Goal: Task Accomplishment & Management: Manage account settings

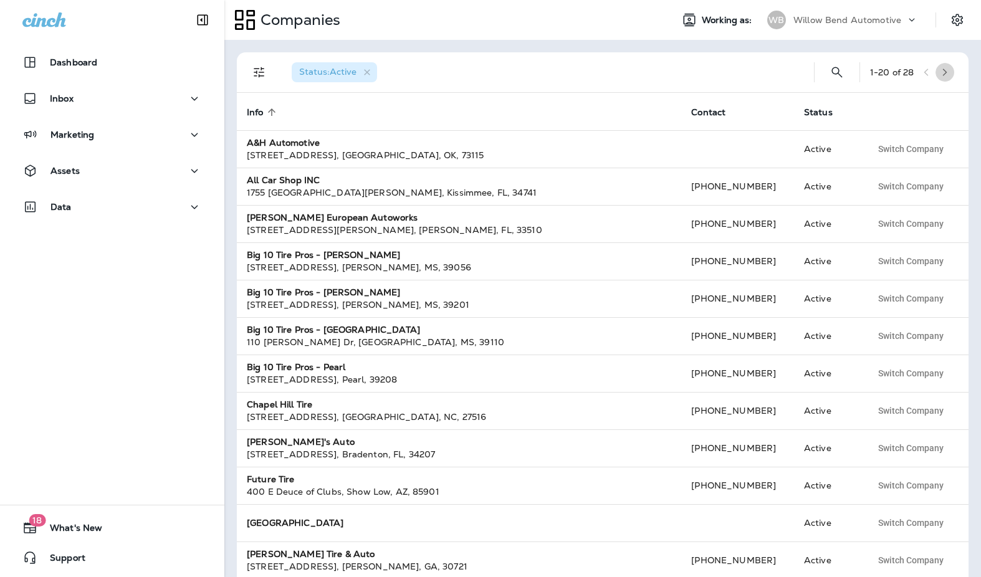
click at [947, 71] on icon "button" at bounding box center [945, 72] width 9 height 9
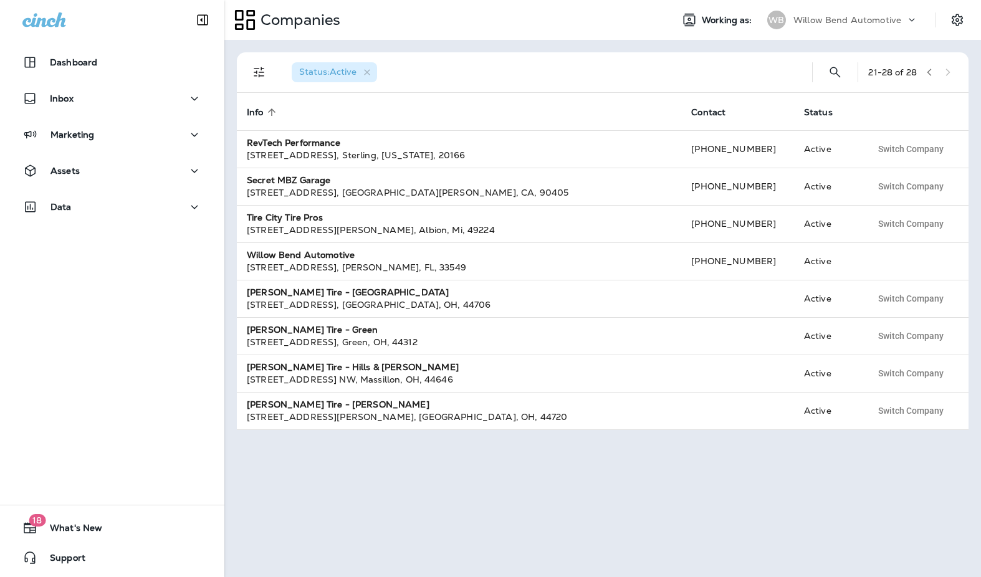
click at [947, 71] on div "21 - 28 of 28" at bounding box center [912, 72] width 89 height 19
click at [929, 72] on icon "button" at bounding box center [929, 72] width 9 height 9
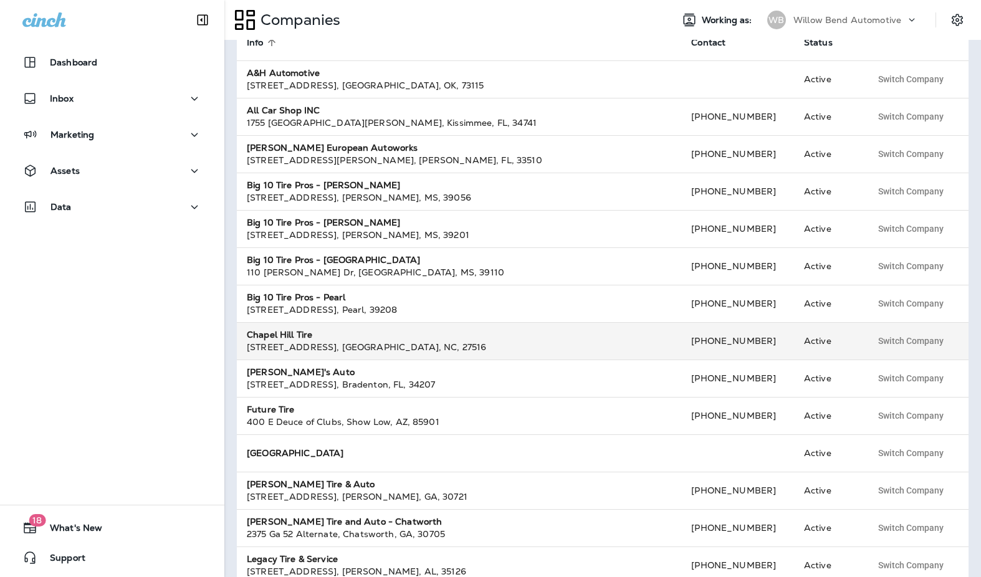
scroll to position [69, 0]
click at [330, 335] on div "Chapel Hill Tire" at bounding box center [459, 336] width 425 height 12
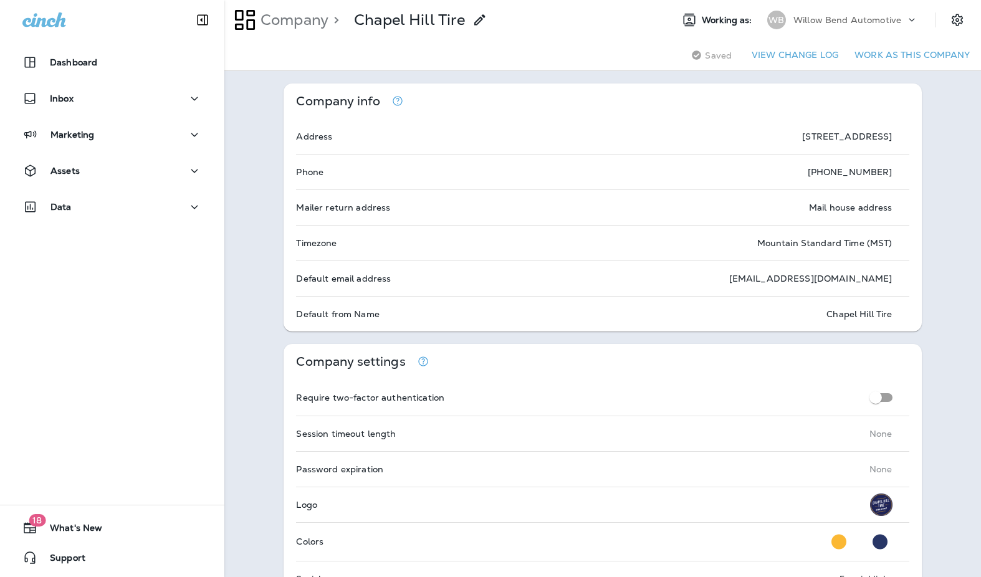
scroll to position [1, 0]
click at [856, 19] on p "Willow Bend Automotive" at bounding box center [848, 19] width 108 height 10
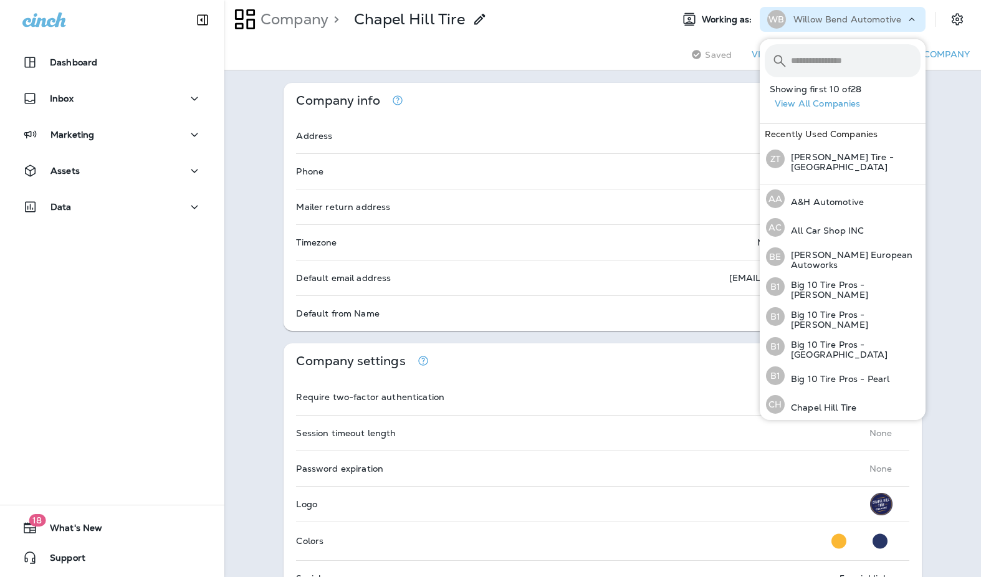
scroll to position [0, 0]
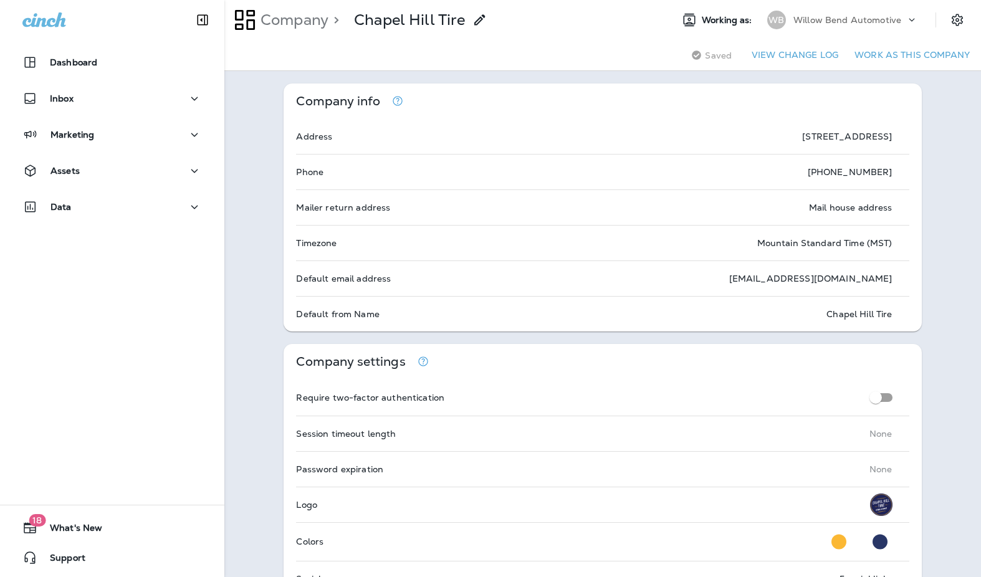
click at [872, 21] on p "Willow Bend Automotive" at bounding box center [848, 20] width 108 height 10
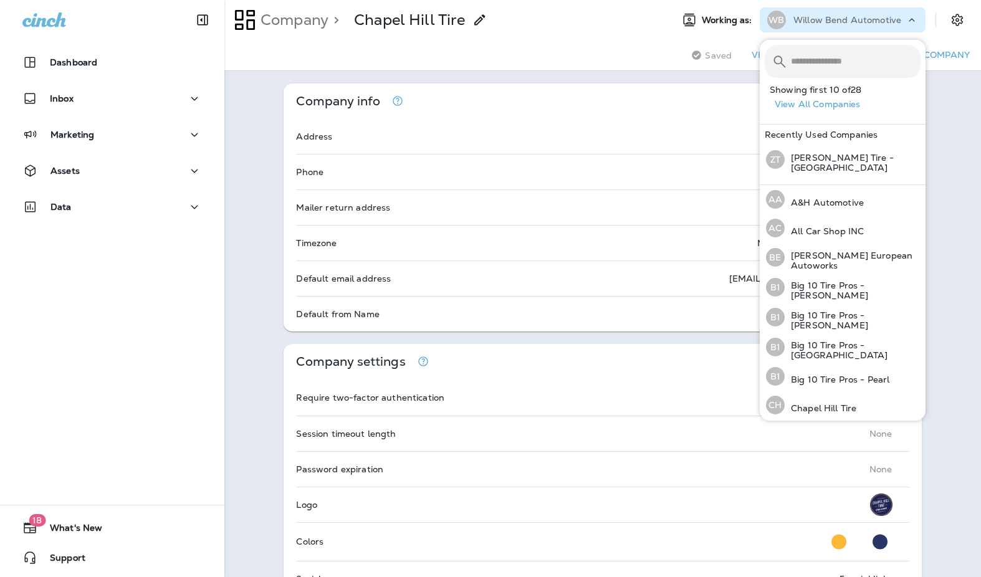
click at [833, 63] on input "text" at bounding box center [856, 61] width 130 height 33
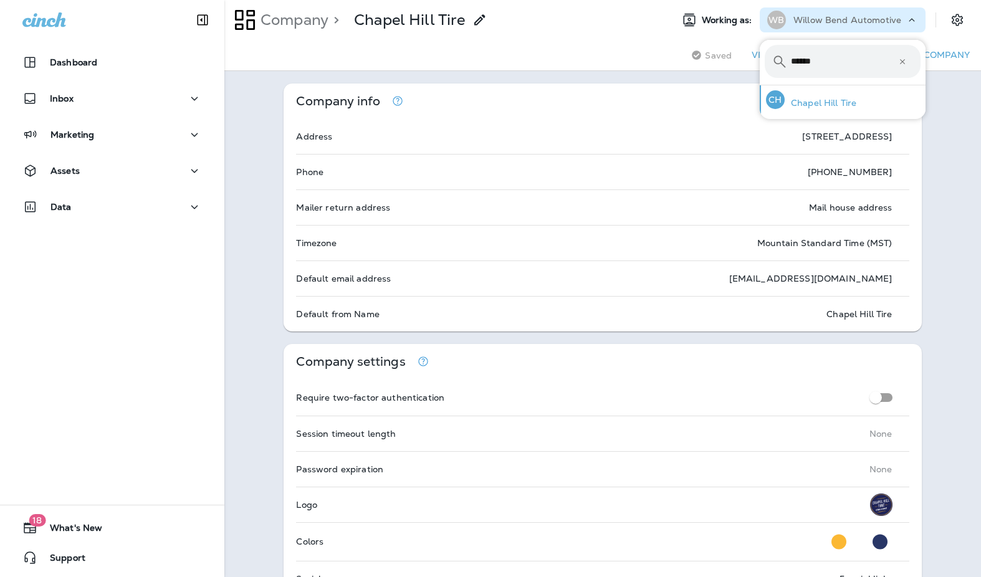
type input "******"
click at [801, 100] on p "Chapel Hill Tire" at bounding box center [821, 103] width 72 height 10
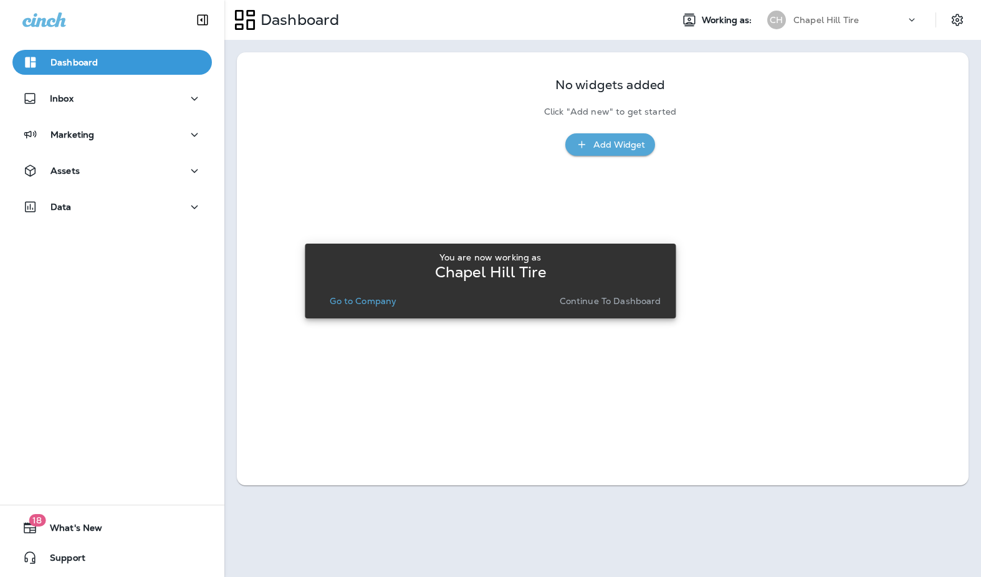
click at [631, 300] on p "Continue to Dashboard" at bounding box center [611, 301] width 102 height 10
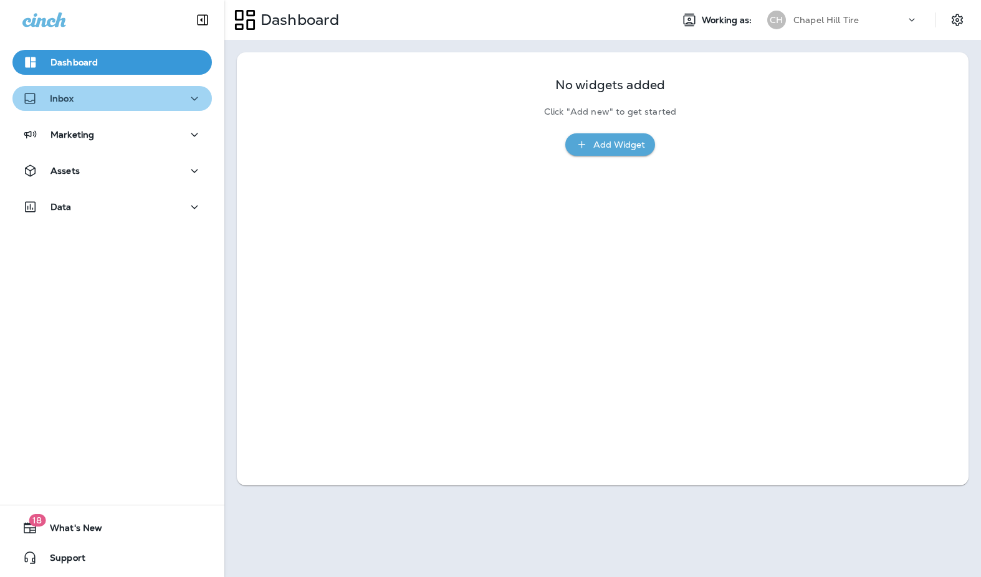
click at [124, 98] on div "Inbox" at bounding box center [112, 99] width 180 height 16
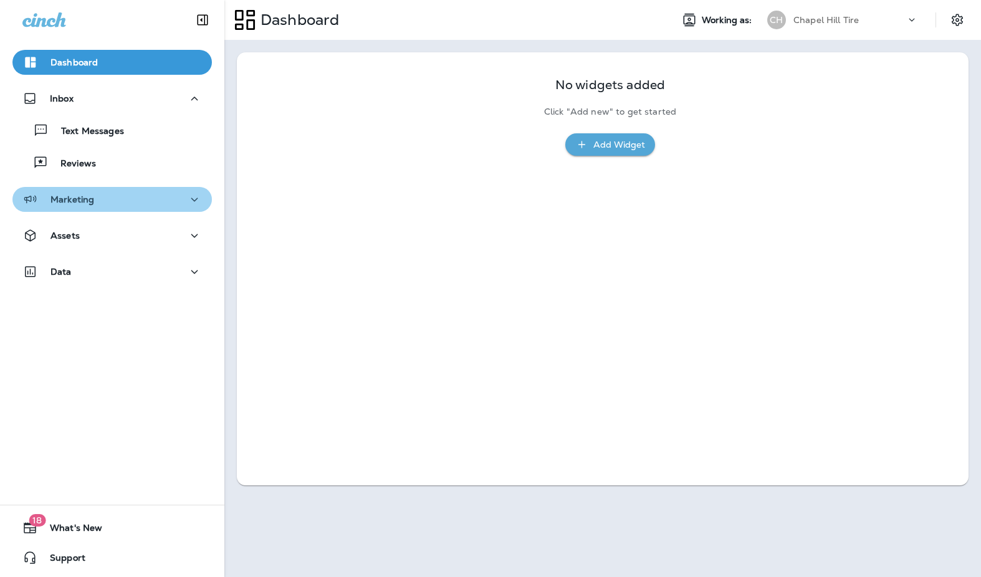
click at [128, 200] on div "Marketing" at bounding box center [112, 200] width 180 height 16
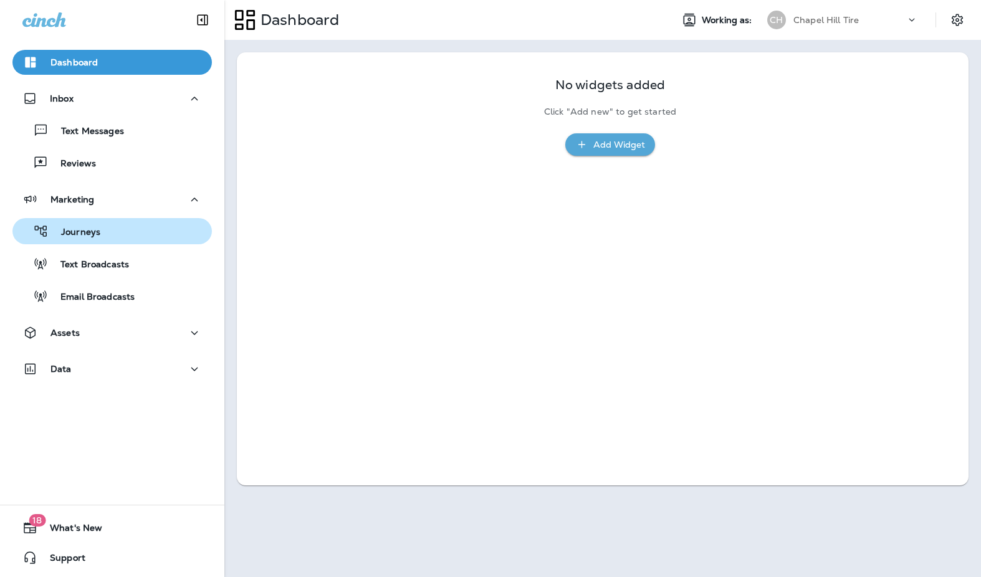
click at [129, 231] on div "Journeys" at bounding box center [111, 231] width 189 height 19
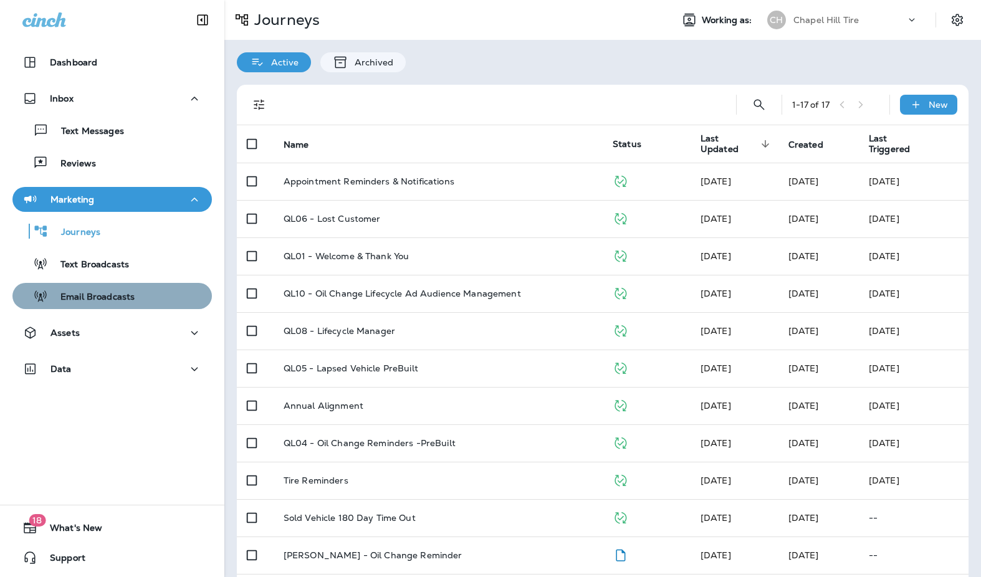
click at [123, 294] on p "Email Broadcasts" at bounding box center [91, 298] width 87 height 12
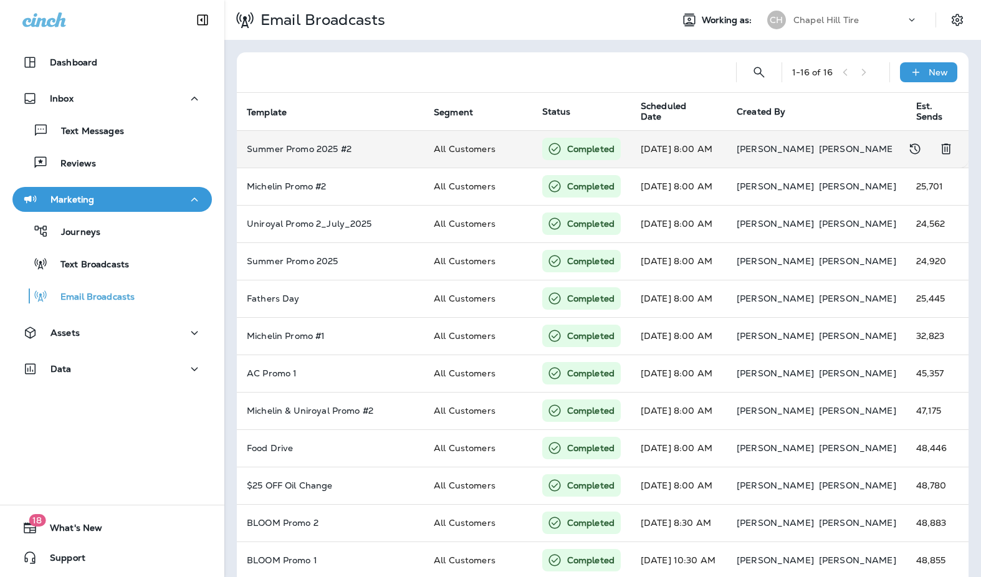
scroll to position [0, 6]
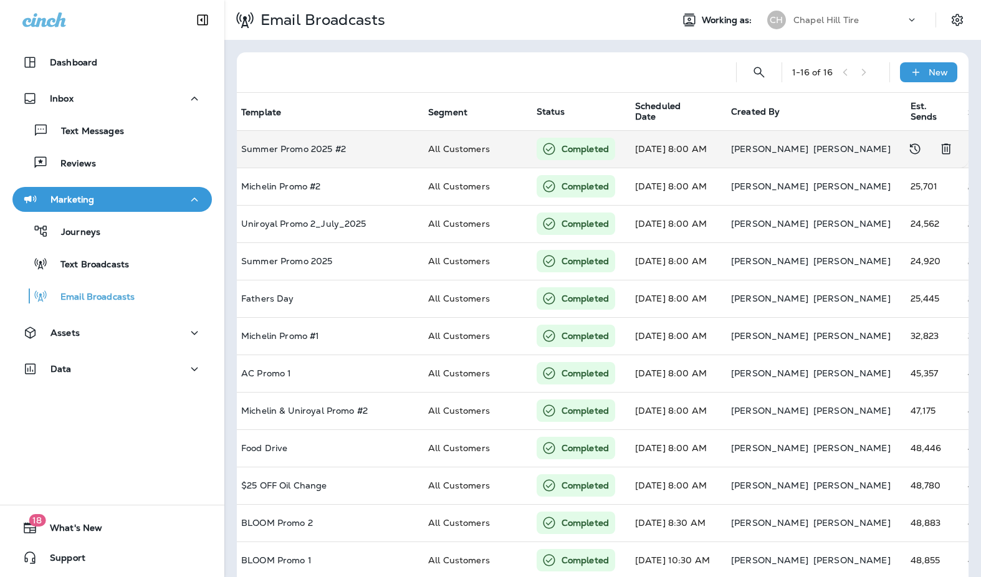
click at [583, 148] on p "Completed" at bounding box center [585, 149] width 47 height 12
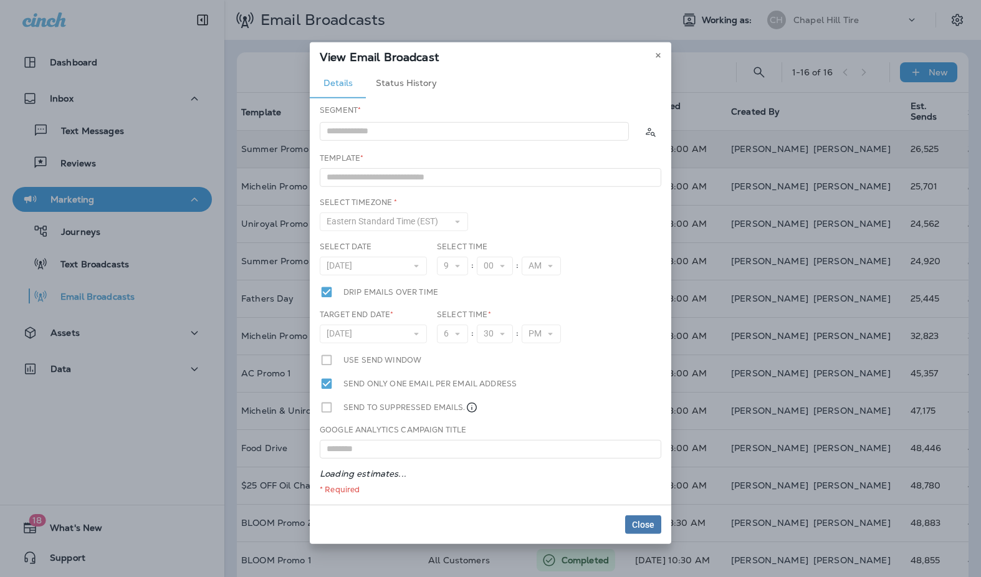
type input "**********"
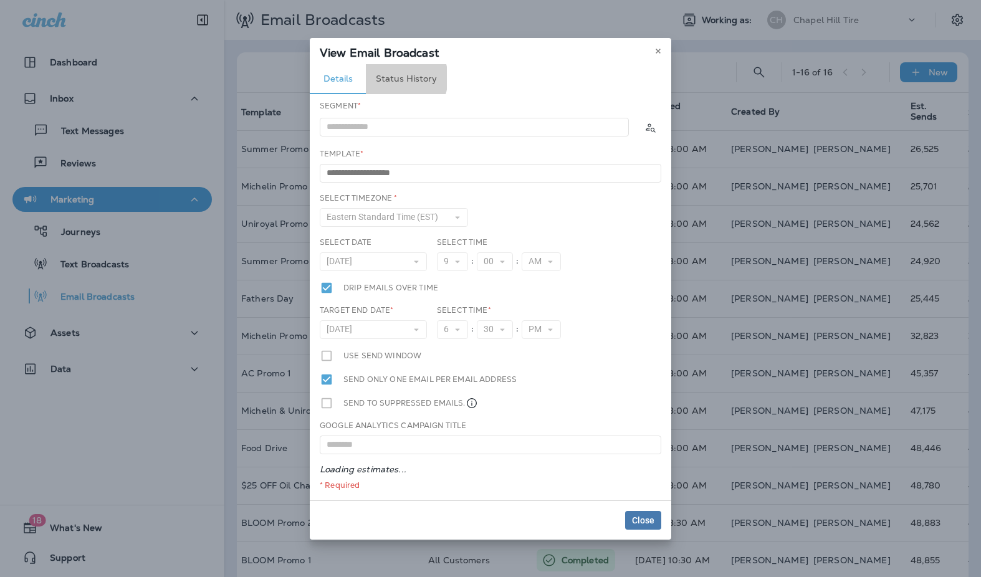
click at [393, 79] on button "Status History" at bounding box center [406, 79] width 81 height 30
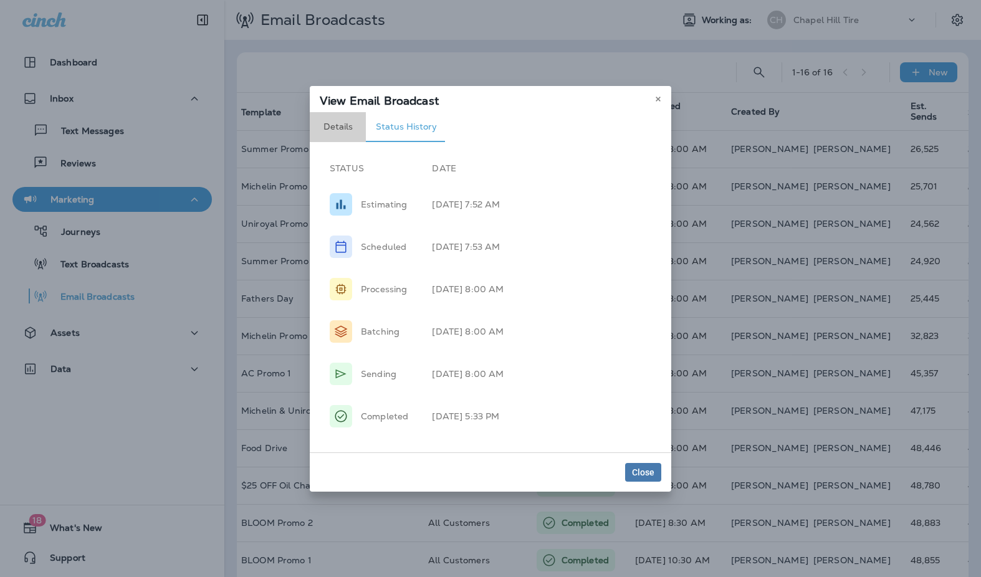
click at [338, 125] on button "Details" at bounding box center [338, 127] width 56 height 30
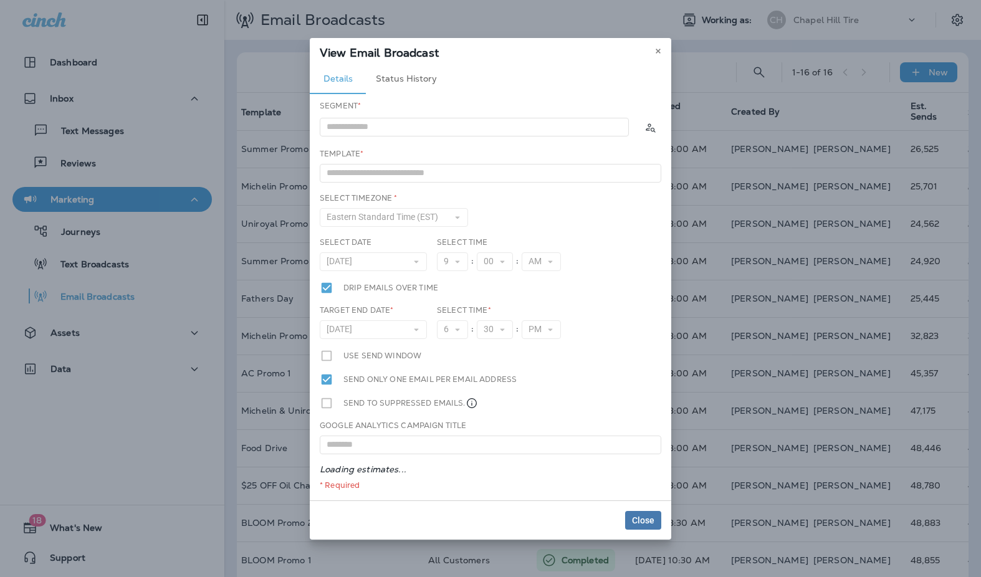
type input "**********"
click at [658, 51] on use at bounding box center [658, 51] width 4 height 5
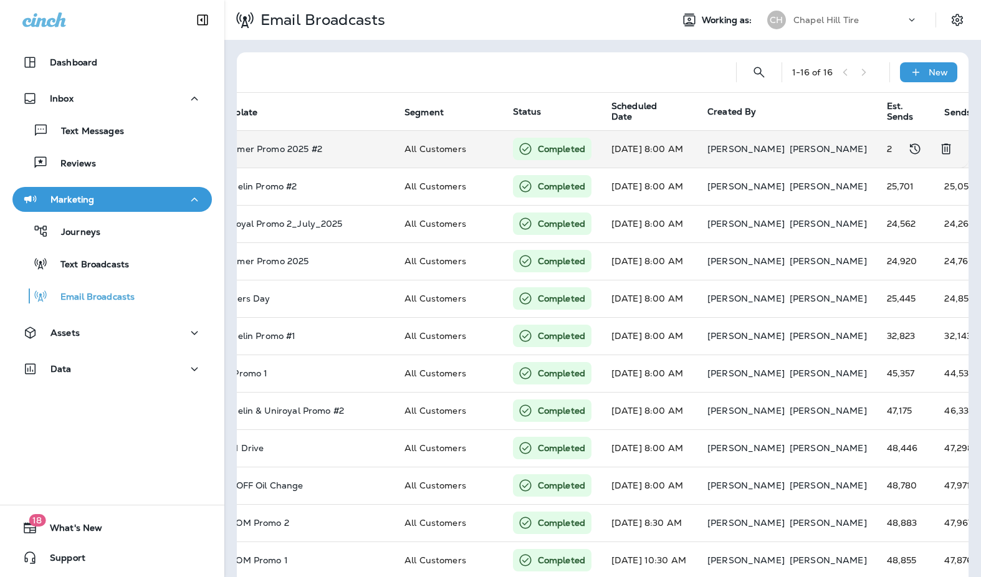
scroll to position [0, 0]
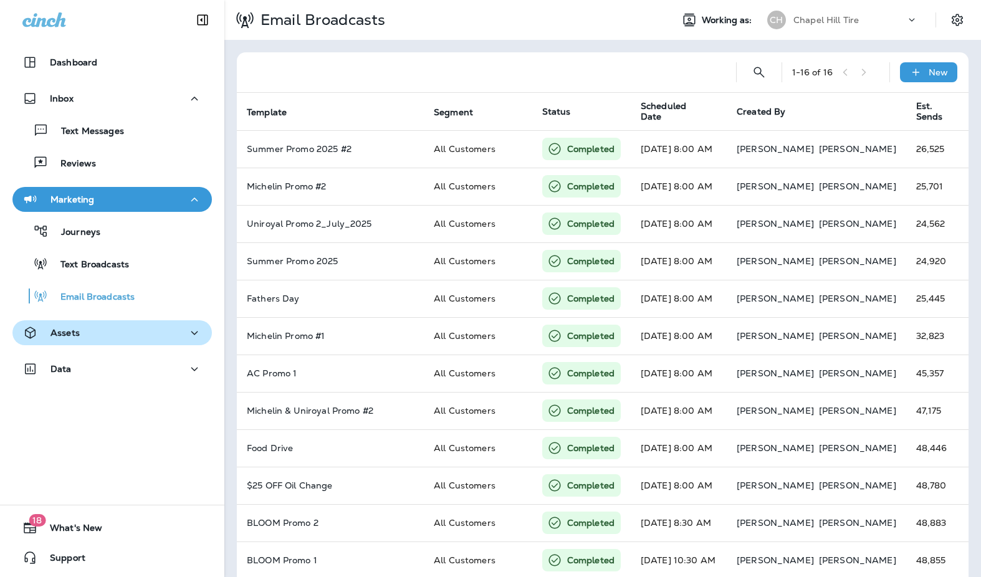
click at [153, 326] on div "Assets" at bounding box center [112, 333] width 180 height 16
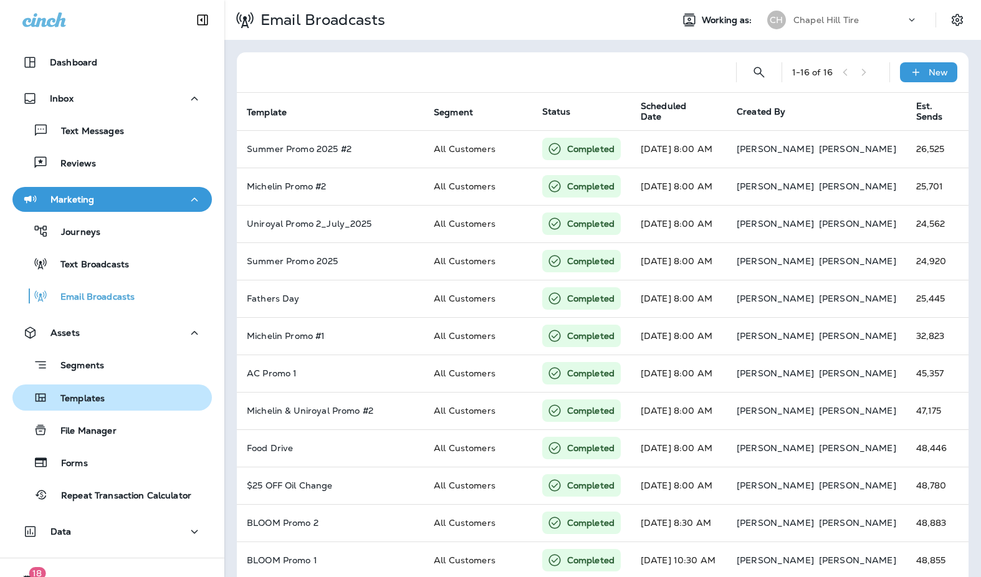
click at [127, 397] on div "Templates" at bounding box center [111, 397] width 189 height 19
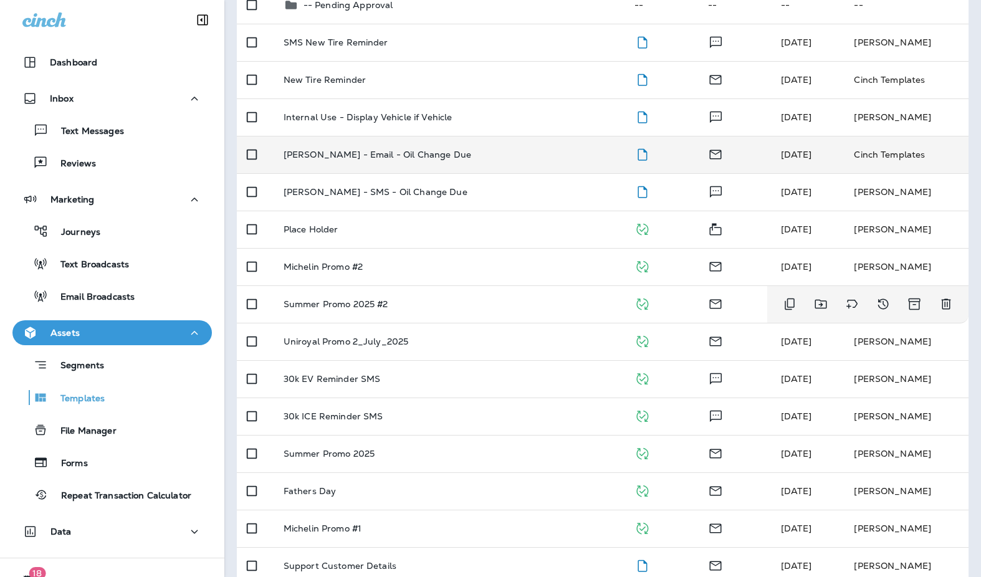
scroll to position [179, 0]
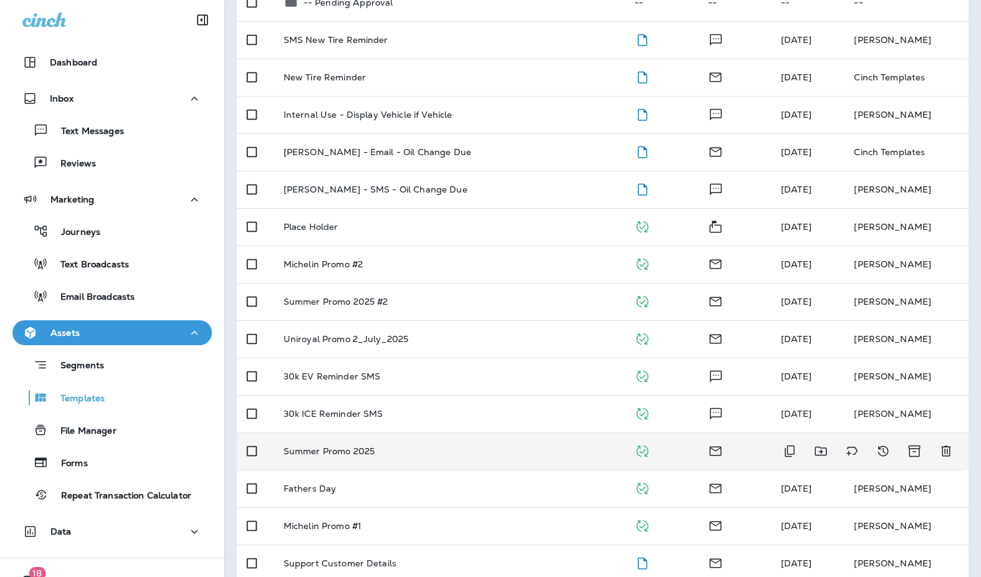
click at [337, 451] on p "Summer Promo 2025" at bounding box center [329, 451] width 91 height 10
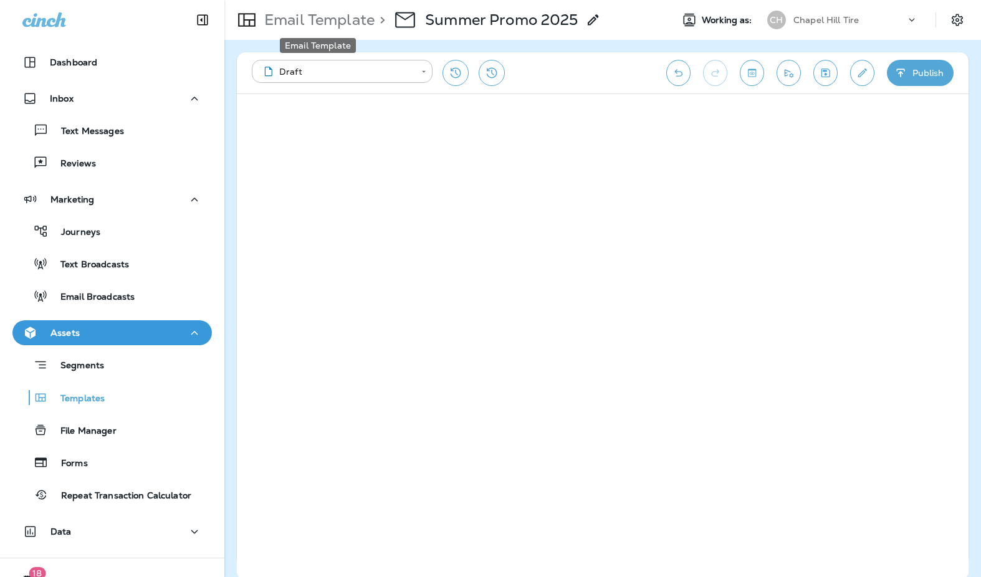
click at [330, 21] on p "Email Template" at bounding box center [316, 20] width 115 height 19
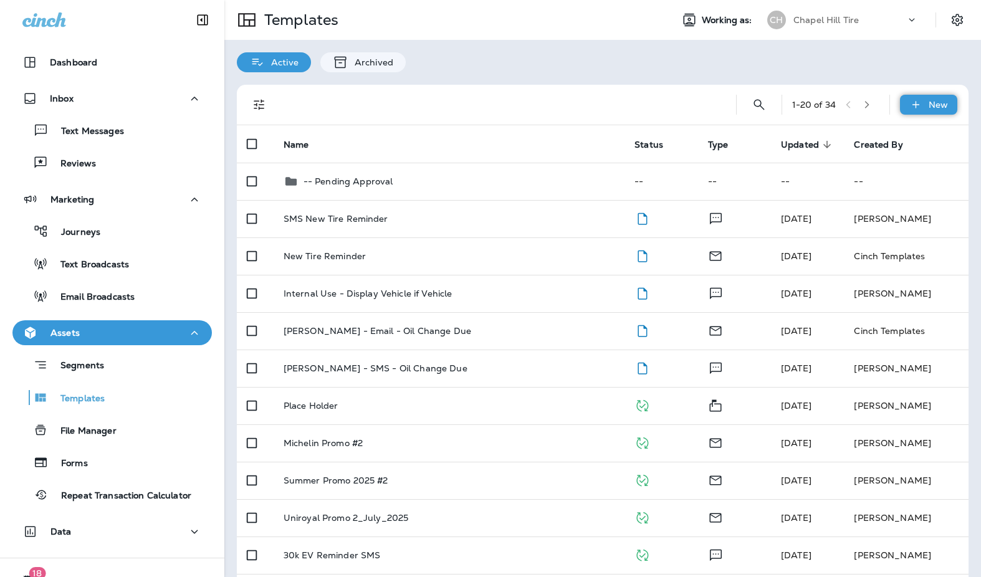
click at [929, 106] on p "New" at bounding box center [938, 105] width 19 height 10
click at [913, 138] on li "New Template" at bounding box center [920, 137] width 105 height 30
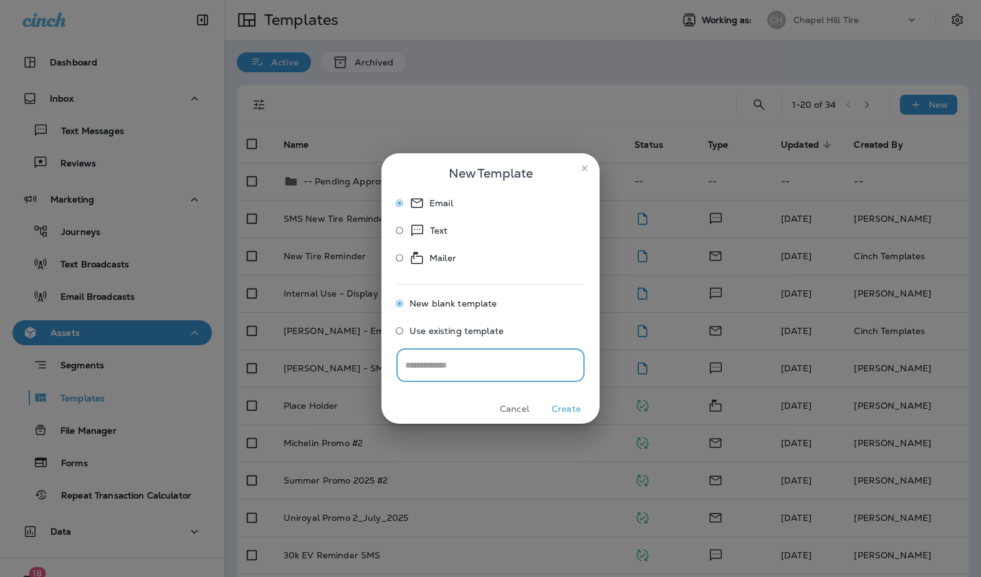
click at [586, 166] on icon "close" at bounding box center [585, 168] width 10 height 10
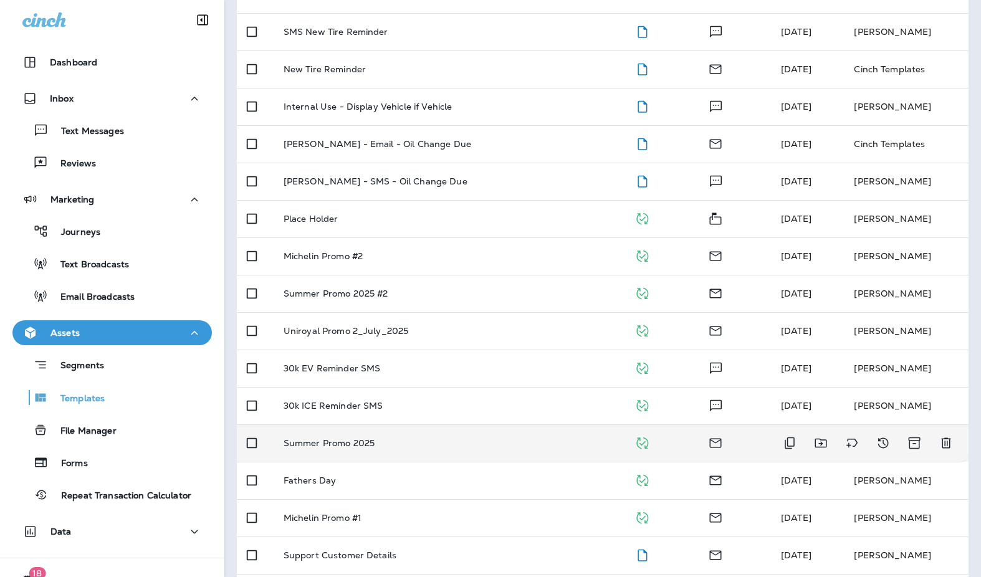
scroll to position [185, 0]
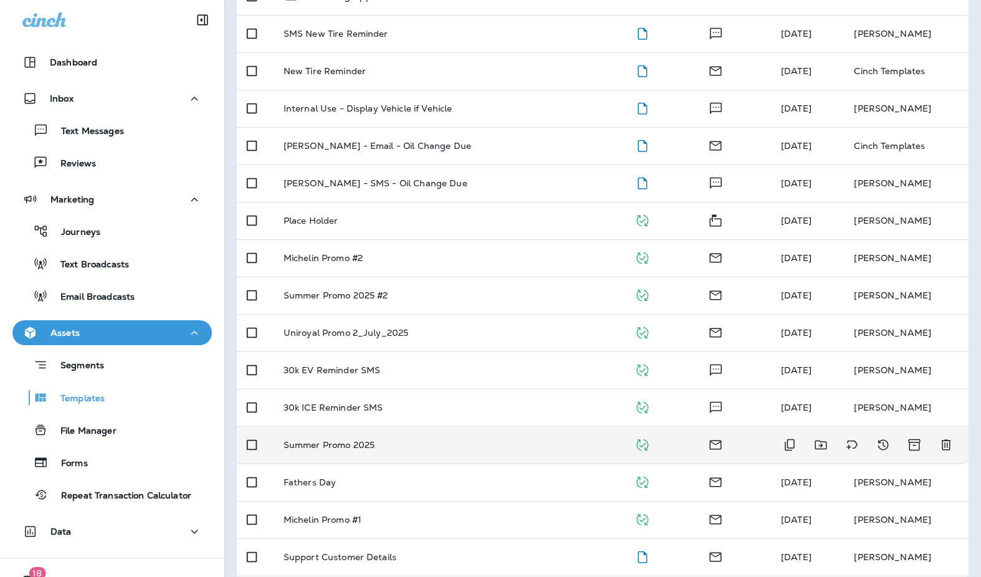
click at [309, 444] on p "Summer Promo 2025" at bounding box center [329, 445] width 91 height 10
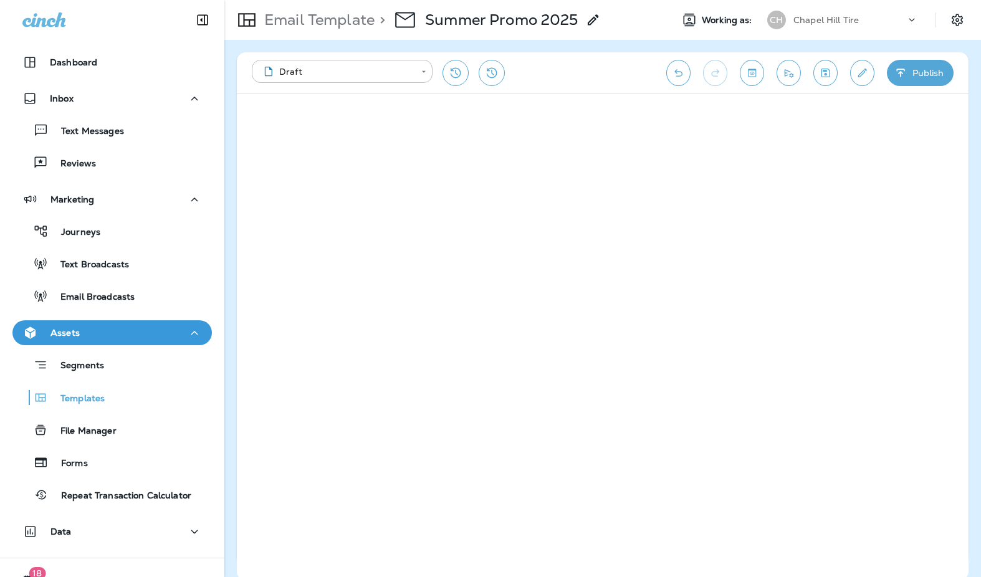
click at [57, 21] on icon at bounding box center [44, 19] width 44 height 14
click at [45, 22] on icon at bounding box center [44, 19] width 44 height 14
click at [797, 17] on p "Chapel Hill Tire" at bounding box center [826, 20] width 65 height 10
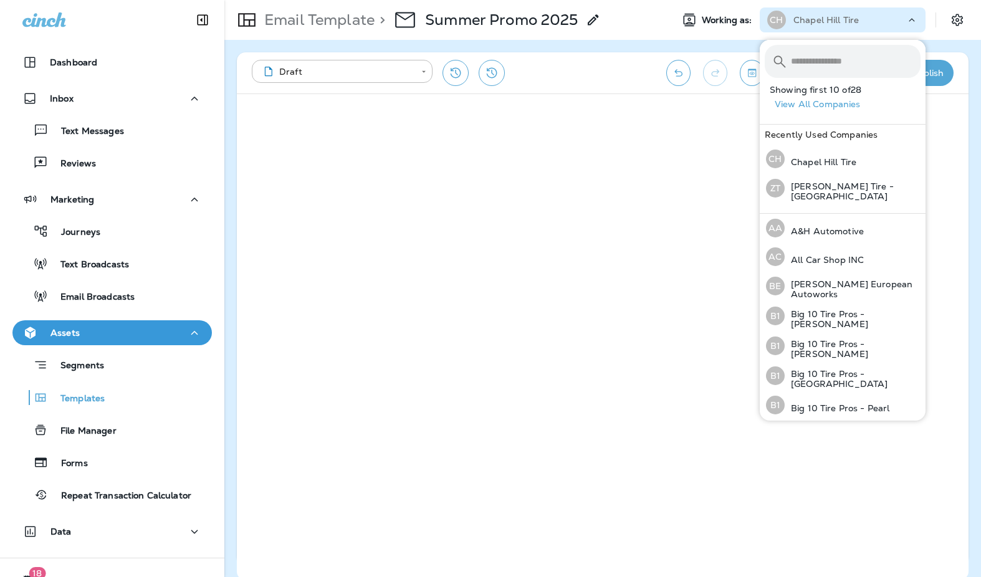
scroll to position [1, 0]
click at [799, 102] on button "View All Companies" at bounding box center [848, 104] width 156 height 19
